Goal: Task Accomplishment & Management: Manage account settings

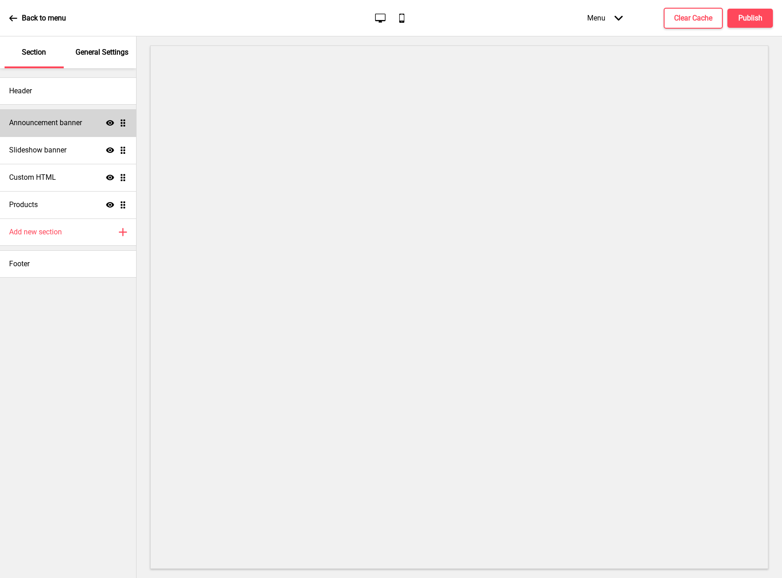
click at [41, 123] on h4 "Announcement banner" at bounding box center [45, 123] width 73 height 10
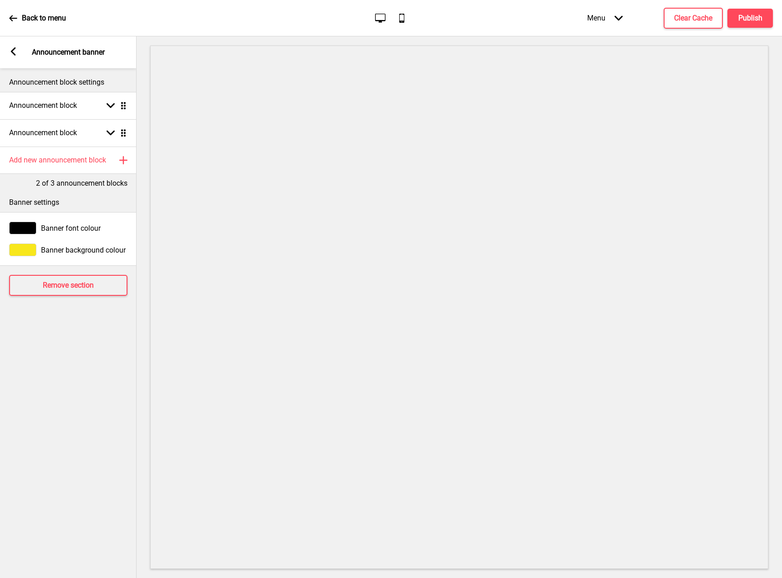
click at [16, 56] on div "Arrow left" at bounding box center [13, 52] width 8 height 10
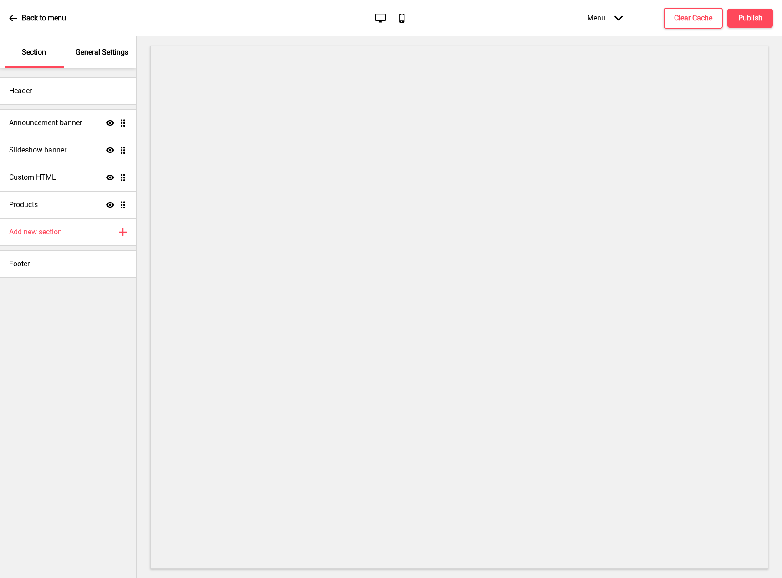
click at [92, 56] on p "General Settings" at bounding box center [102, 52] width 53 height 10
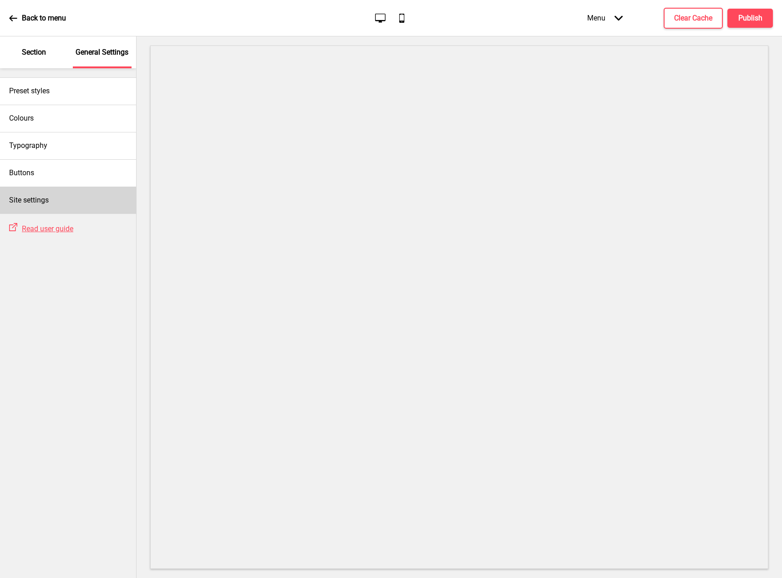
click at [77, 200] on div "Site settings" at bounding box center [68, 200] width 136 height 27
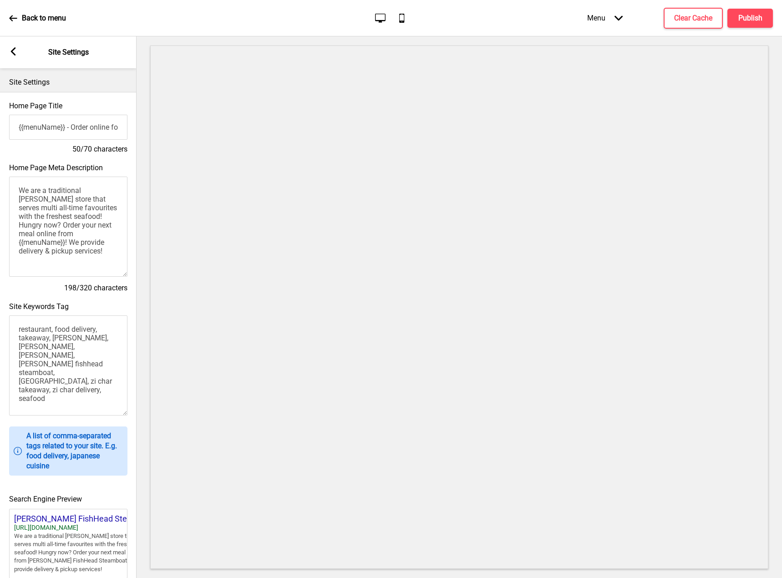
click at [23, 55] on div "Arrow left Site Settings" at bounding box center [68, 52] width 137 height 32
click at [17, 47] on rect at bounding box center [13, 51] width 8 height 8
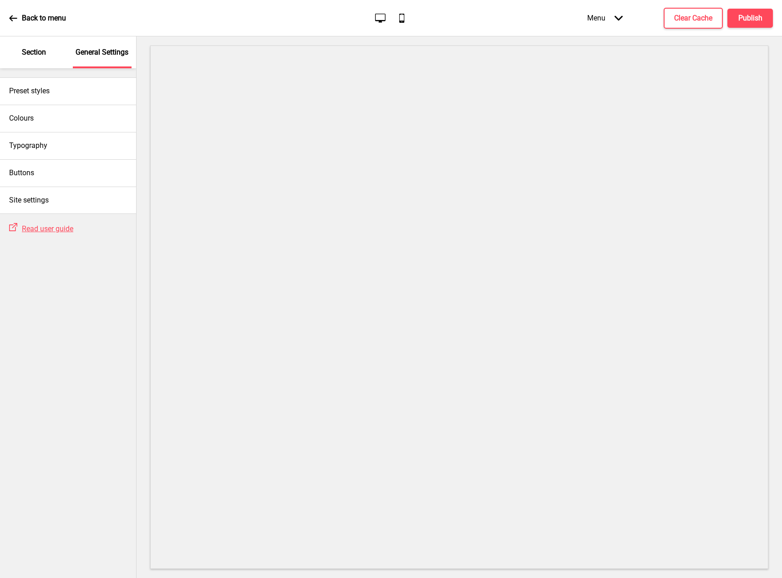
click at [30, 53] on p "Section" at bounding box center [34, 52] width 24 height 10
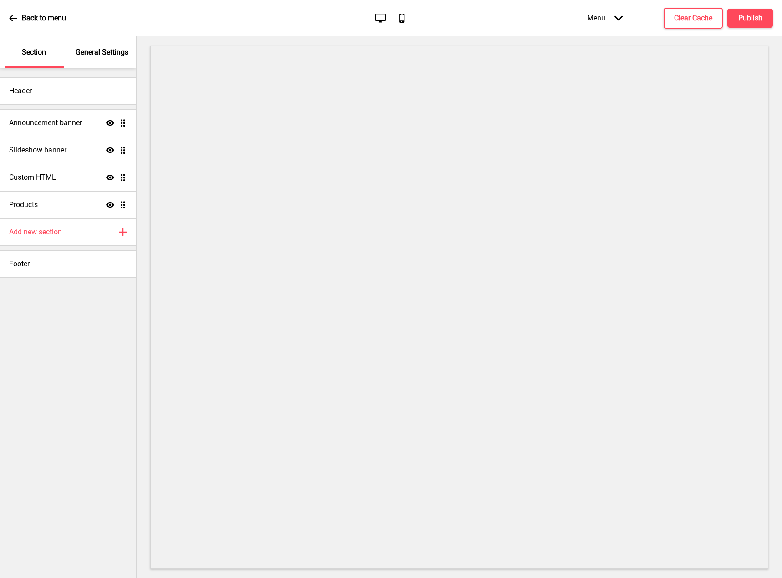
click at [18, 22] on div "Back to menu" at bounding box center [37, 18] width 57 height 25
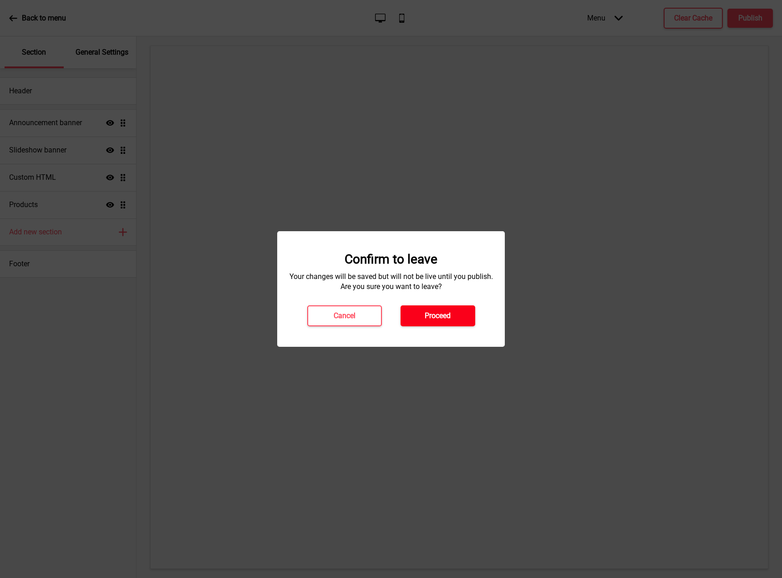
click at [424, 316] on button "Proceed" at bounding box center [438, 316] width 75 height 21
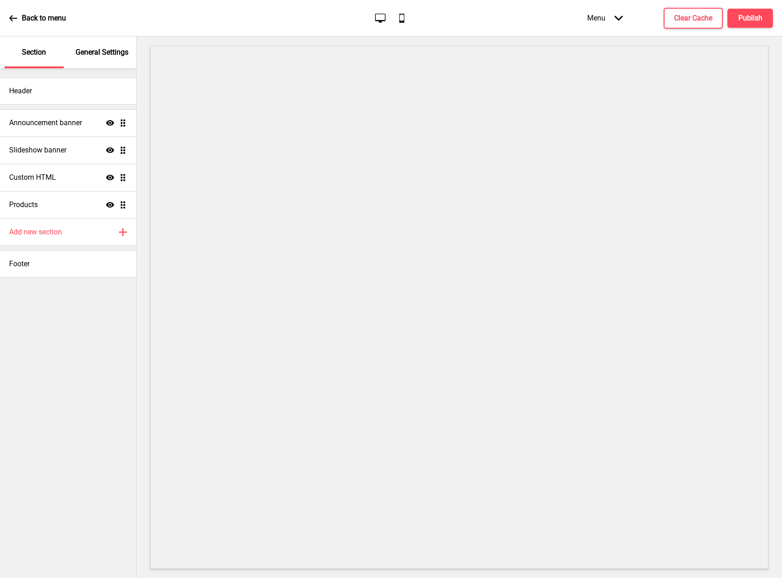
click at [621, 20] on icon "Arrow down" at bounding box center [619, 18] width 8 height 8
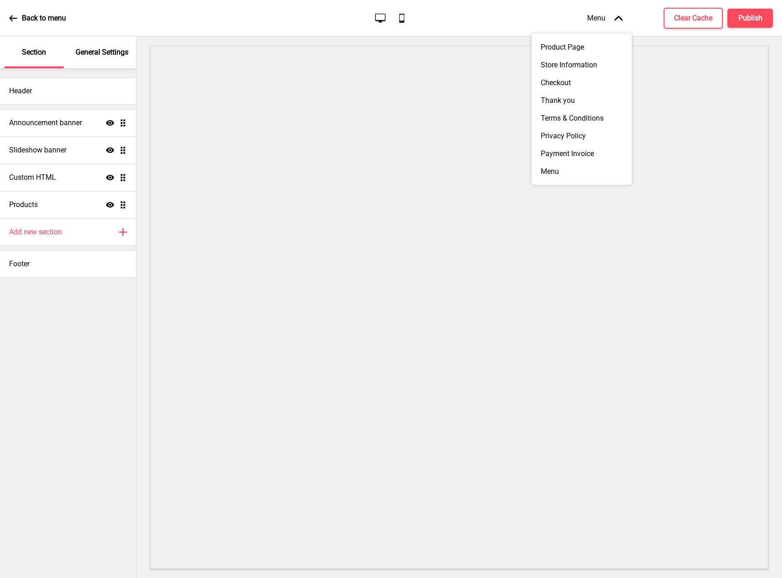
click at [621, 20] on icon "Arrow up" at bounding box center [619, 18] width 8 height 8
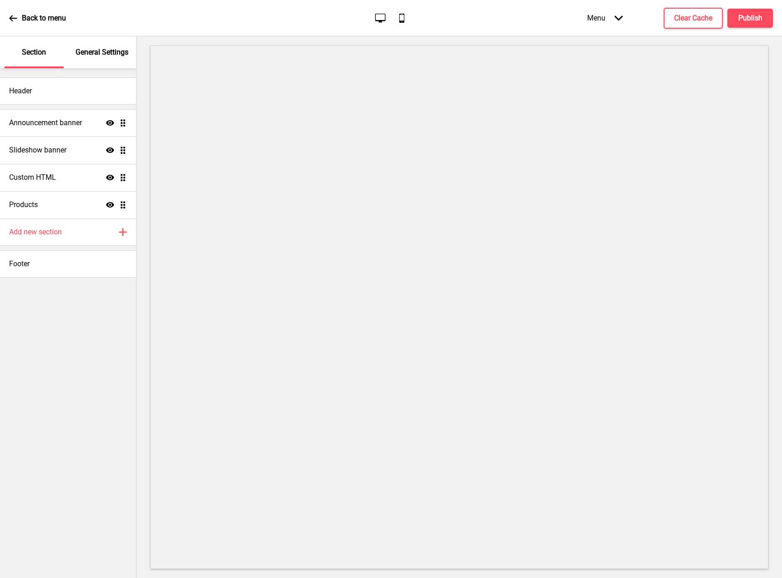
click at [402, 22] on icon at bounding box center [401, 18] width 5 height 9
click at [380, 21] on icon at bounding box center [380, 17] width 10 height 9
click at [103, 94] on div "Header" at bounding box center [68, 90] width 136 height 27
select select "Courgette"
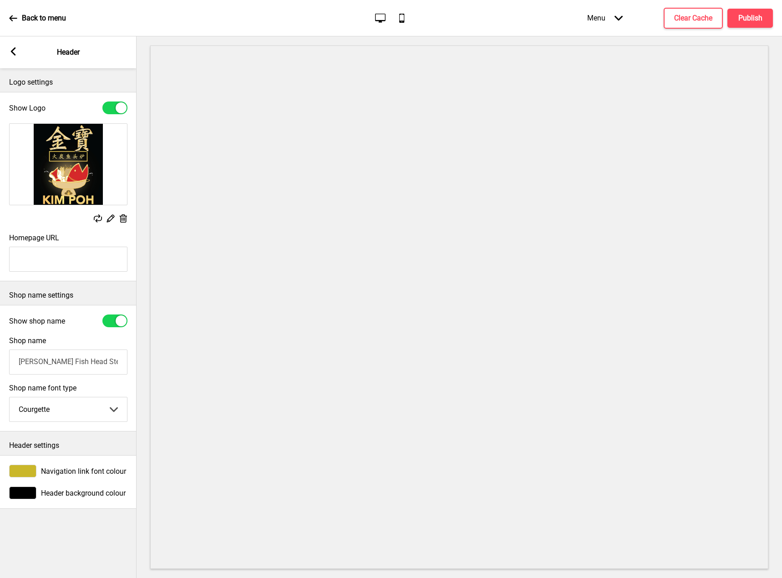
click at [12, 51] on icon at bounding box center [13, 51] width 5 height 8
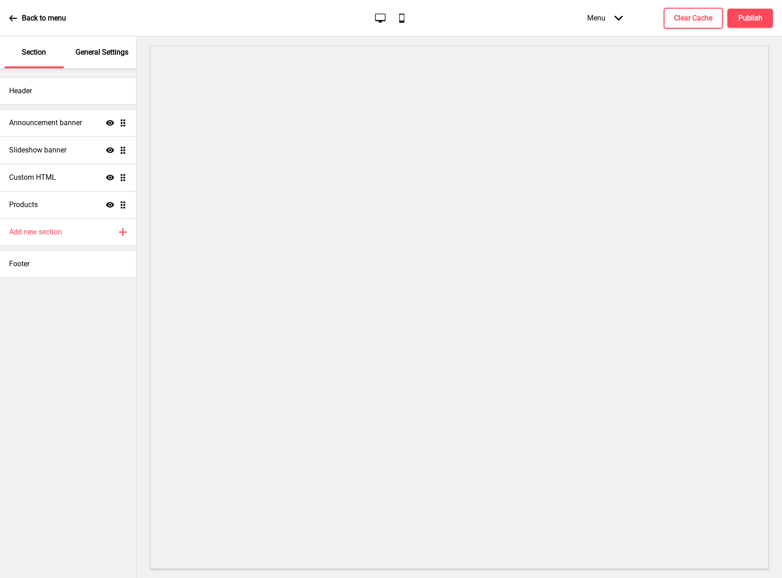
click at [100, 60] on div "General Settings" at bounding box center [102, 52] width 59 height 32
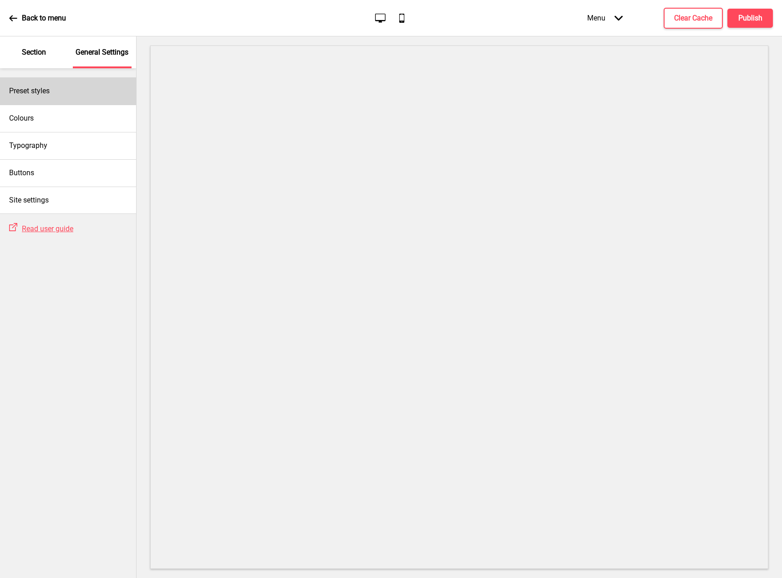
click at [49, 95] on h4 "Preset styles" at bounding box center [29, 91] width 41 height 10
select select "Custom"
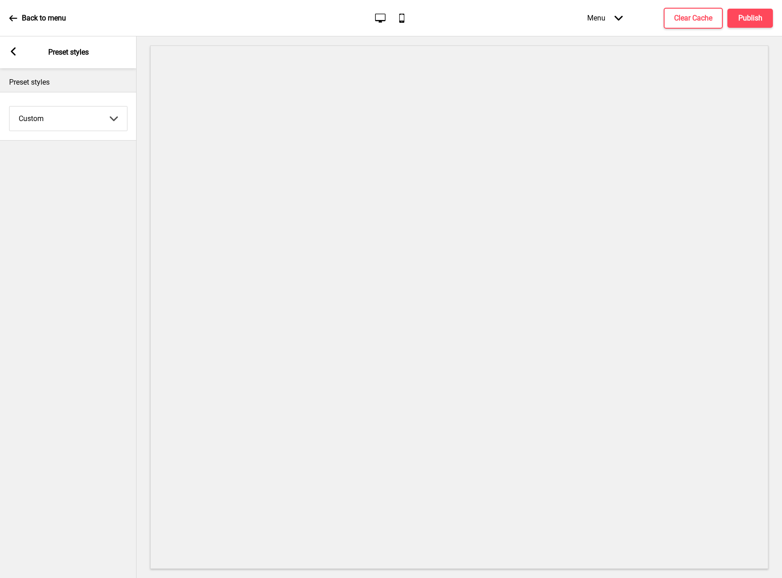
click at [51, 120] on select "Coffee Contrast Dark Earth Marine Minimalist Modern Oddle Pastel Yellow Fruits …" at bounding box center [69, 119] width 118 height 24
drag, startPoint x: 51, startPoint y: 120, endPoint x: 48, endPoint y: 112, distance: 8.6
click at [51, 120] on select "Coffee Contrast Dark Earth Marine Minimalist Modern Oddle Pastel Yellow Fruits …" at bounding box center [69, 119] width 118 height 24
click at [18, 59] on div "Arrow left Preset styles" at bounding box center [68, 52] width 137 height 32
click at [15, 57] on div "Arrow left" at bounding box center [13, 52] width 8 height 10
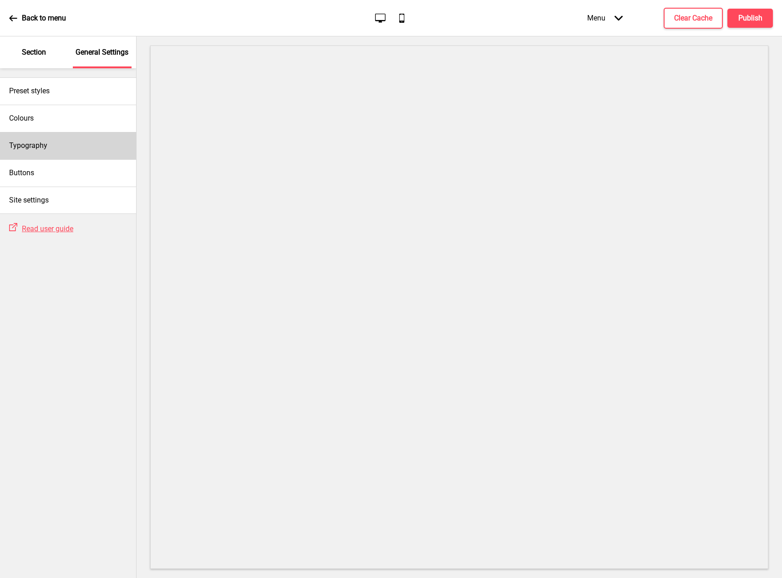
click at [87, 148] on div "Typography" at bounding box center [68, 145] width 136 height 27
select select "Adobe Garamond Pro"
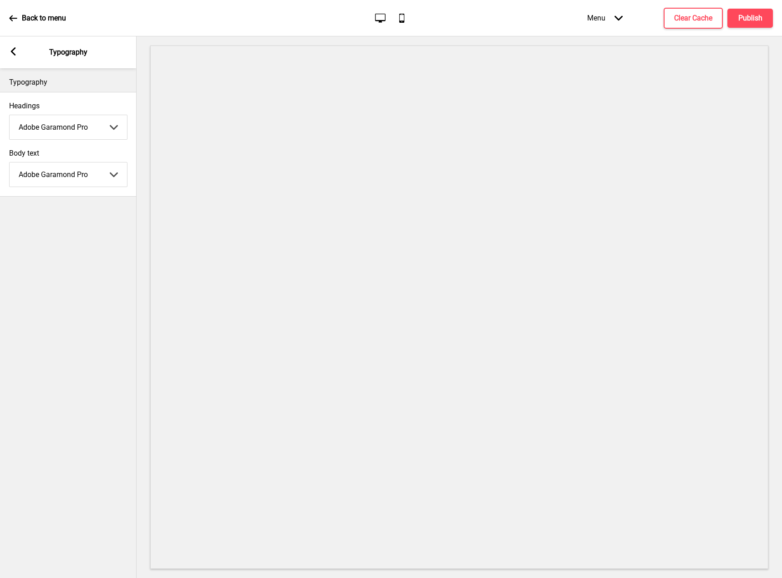
click at [15, 55] on icon at bounding box center [13, 51] width 5 height 8
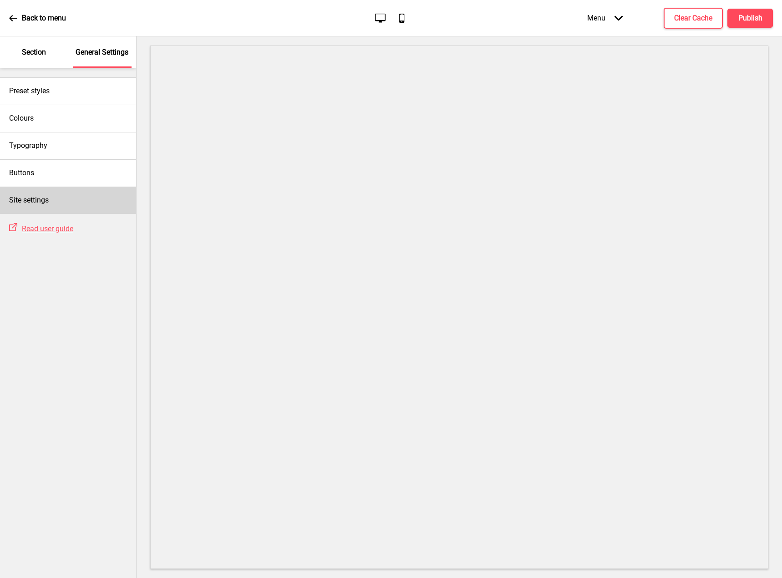
click at [80, 194] on div "Site settings" at bounding box center [68, 200] width 136 height 27
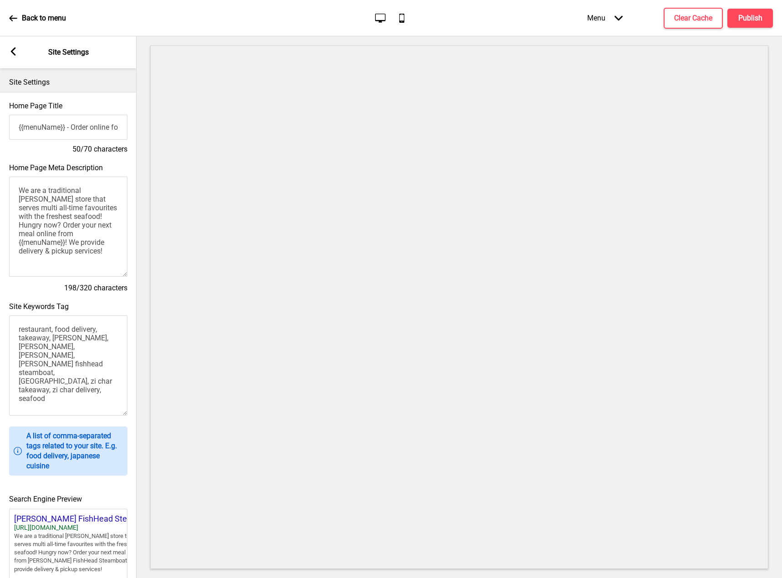
click at [17, 56] on div "Arrow left" at bounding box center [13, 52] width 8 height 10
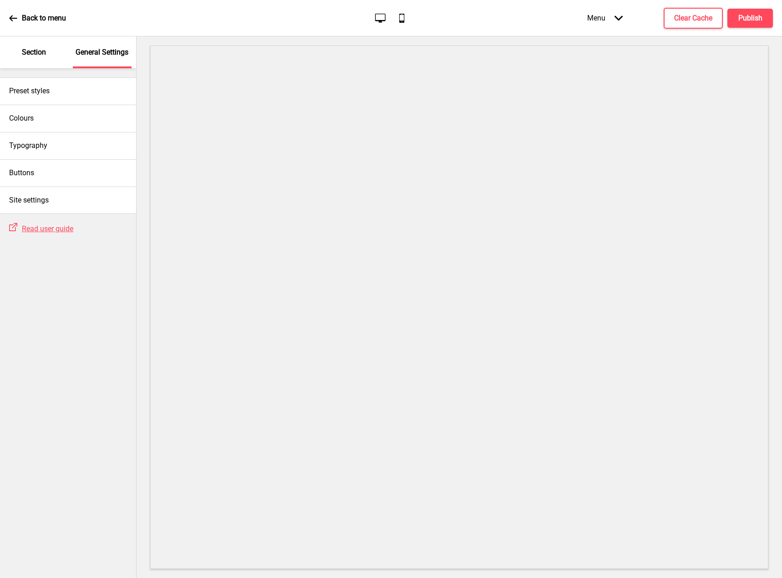
click at [36, 56] on p "Section" at bounding box center [34, 52] width 24 height 10
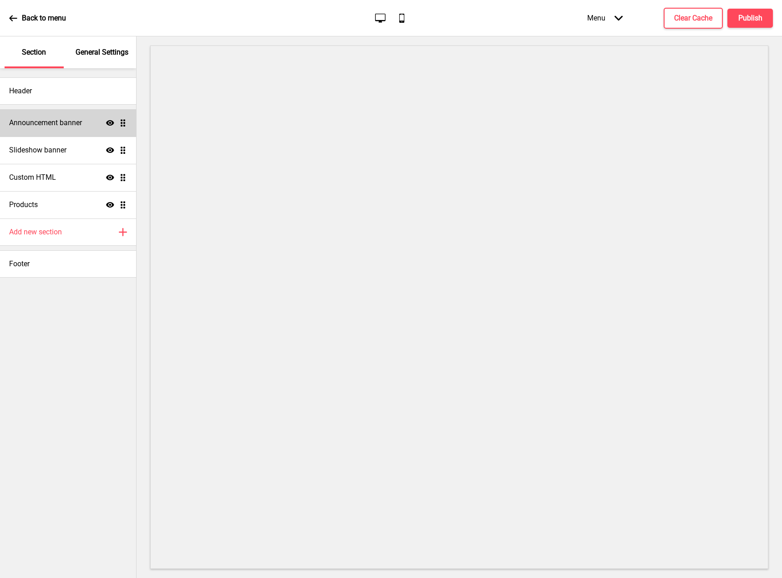
click at [79, 123] on h4 "Announcement banner" at bounding box center [45, 123] width 73 height 10
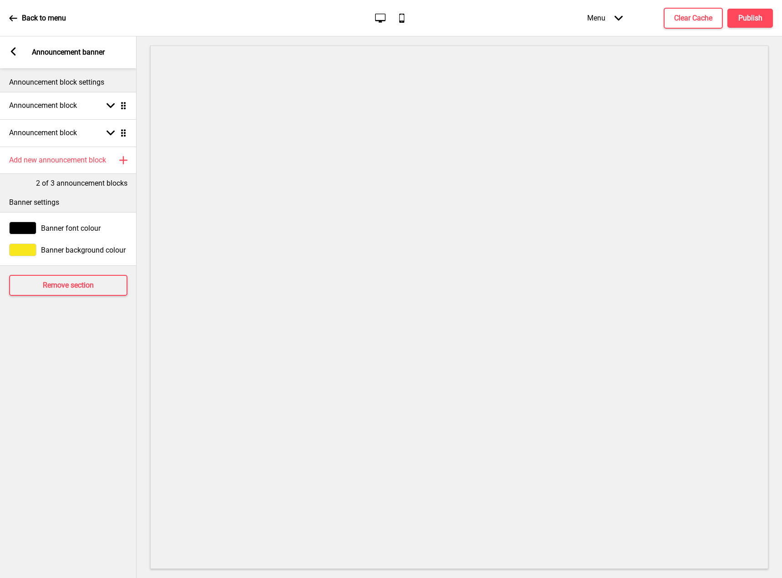
click at [11, 48] on rect at bounding box center [13, 51] width 8 height 8
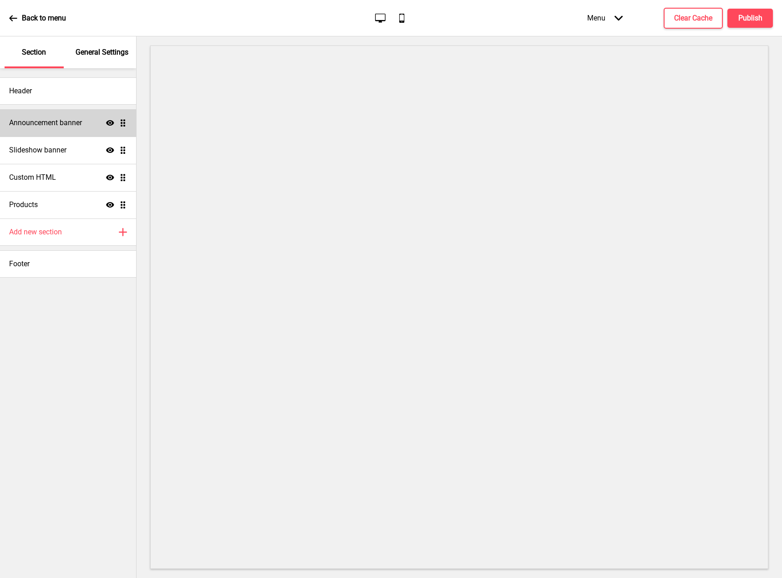
click at [112, 124] on icon at bounding box center [110, 122] width 8 height 5
click at [112, 124] on icon at bounding box center [110, 122] width 8 height 7
click at [65, 205] on div "Products Show Drag" at bounding box center [68, 204] width 136 height 27
select select "list"
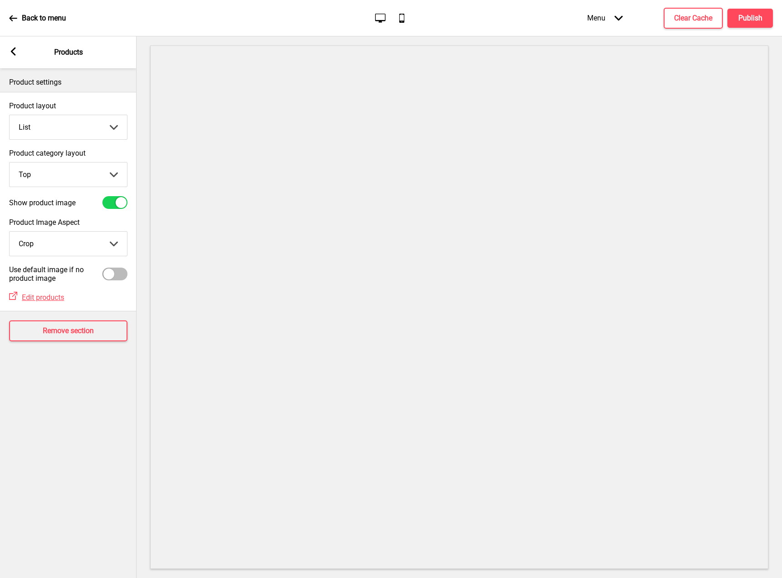
click at [122, 202] on div at bounding box center [121, 202] width 11 height 11
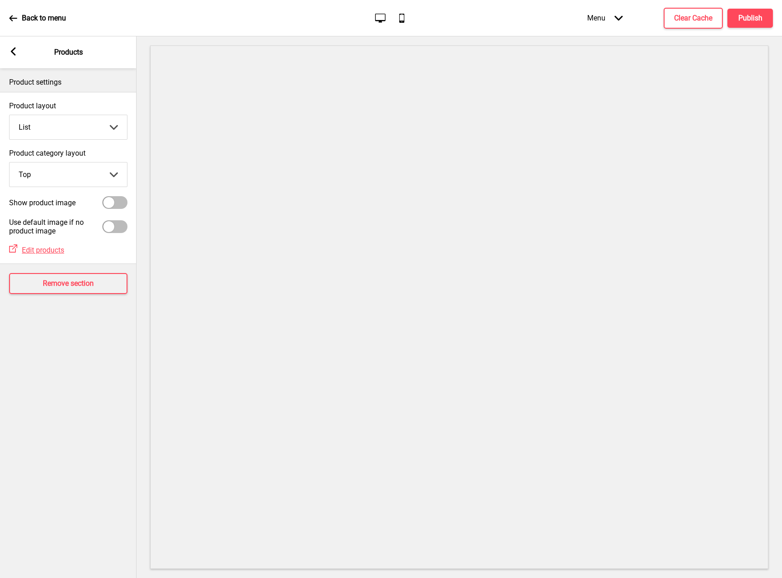
click at [122, 202] on div at bounding box center [114, 202] width 25 height 13
checkbox input "true"
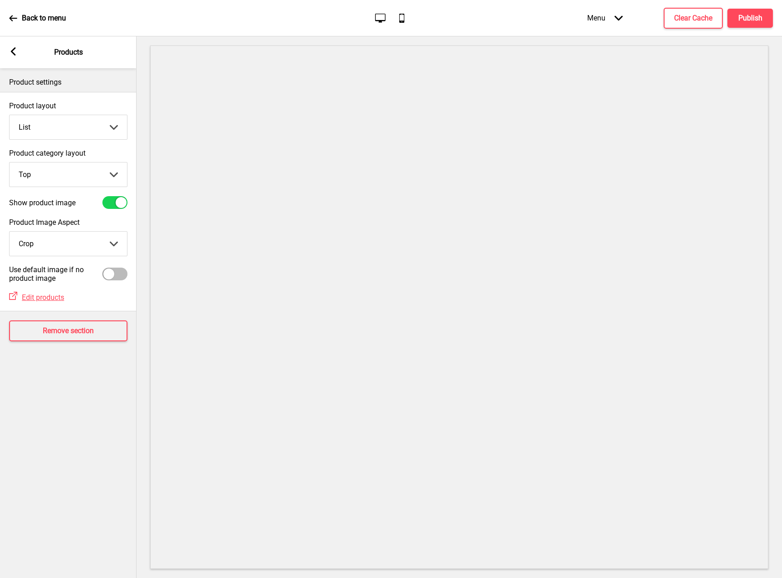
click at [105, 271] on div at bounding box center [114, 274] width 25 height 13
click at [118, 276] on div at bounding box center [121, 274] width 11 height 11
click at [118, 276] on div at bounding box center [114, 274] width 25 height 13
checkbox input "true"
click at [709, 20] on h4 "Clear Cache" at bounding box center [693, 18] width 38 height 10
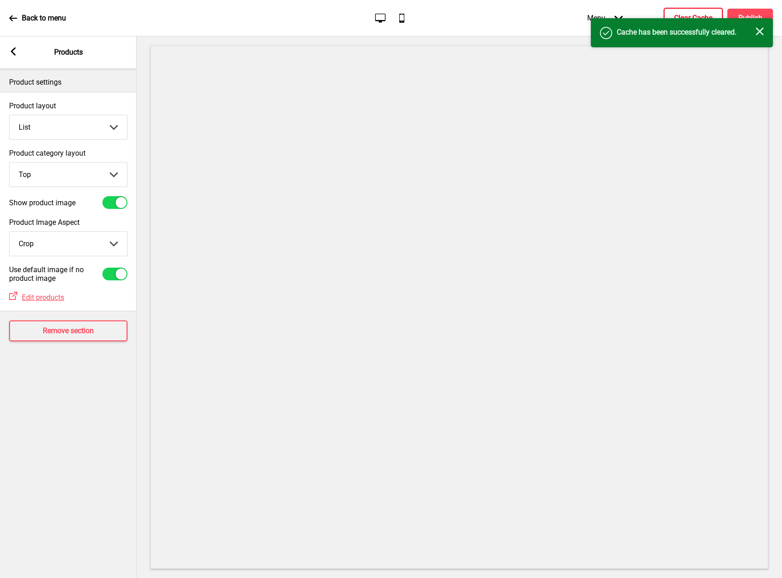
click at [761, 30] on icon "Close" at bounding box center [760, 31] width 8 height 8
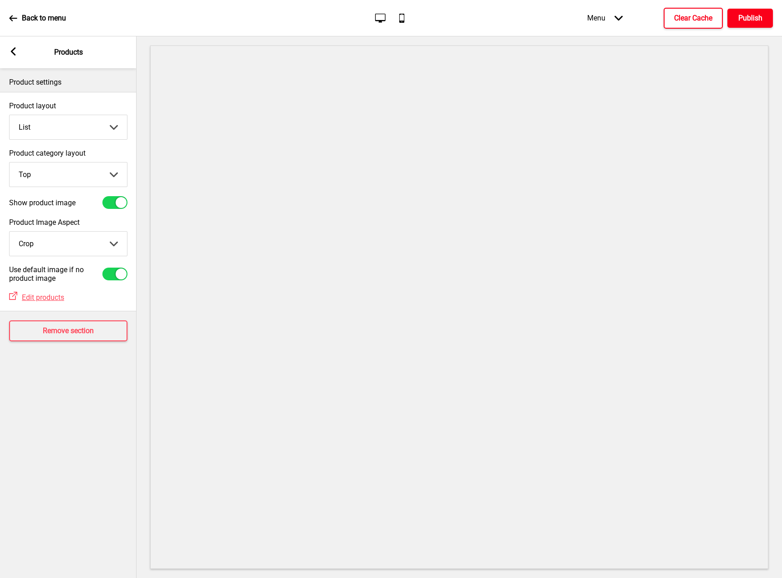
click at [752, 12] on button "Publish" at bounding box center [751, 18] width 46 height 19
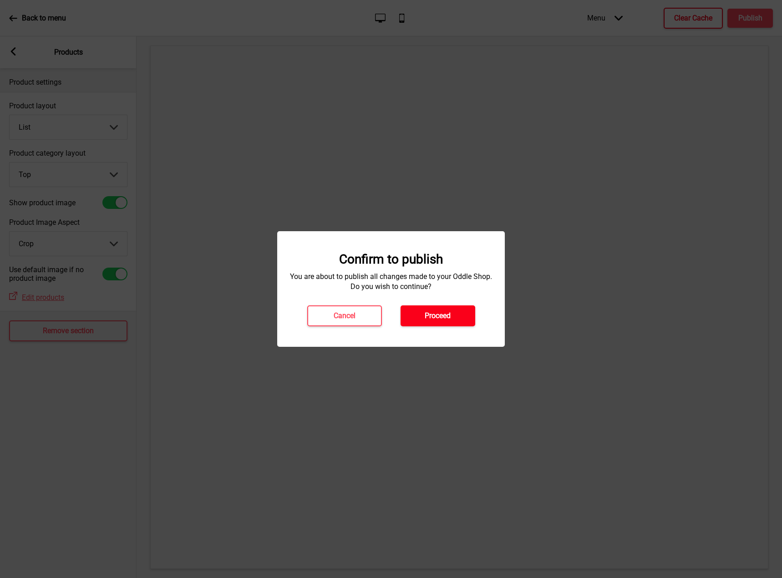
click at [434, 322] on button "Proceed" at bounding box center [438, 316] width 75 height 21
